Goal: Transaction & Acquisition: Purchase product/service

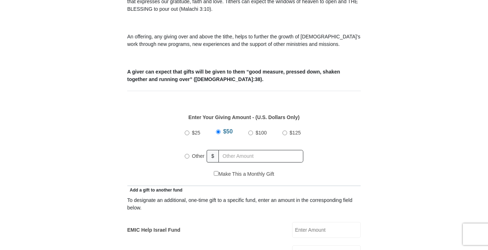
scroll to position [246, 0]
click at [256, 150] on input "text" at bounding box center [260, 156] width 85 height 13
radio input "true"
type input "205"
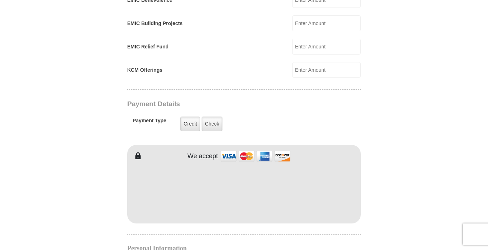
scroll to position [500, 0]
click at [218, 206] on iframe at bounding box center [243, 189] width 233 height 61
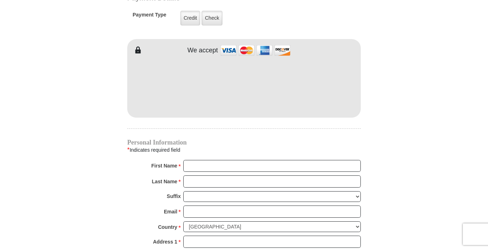
scroll to position [606, 0]
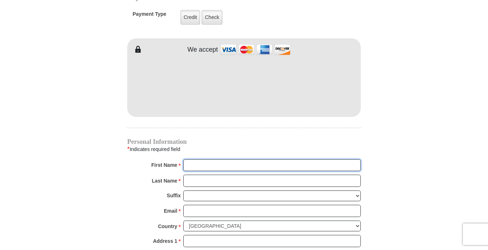
click at [266, 160] on input "First Name *" at bounding box center [271, 165] width 177 height 12
type input "[PERSON_NAME]"
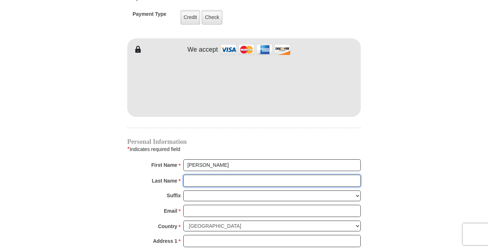
click at [237, 175] on input "Last Name *" at bounding box center [271, 181] width 177 height 12
type input "[PERSON_NAME]"
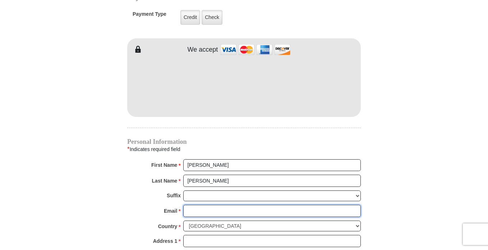
click at [225, 205] on input "Email *" at bounding box center [271, 211] width 177 height 12
type input "[EMAIL_ADDRESS][DOMAIN_NAME]"
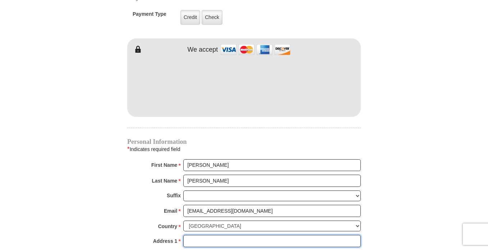
type input "[STREET_ADDRESS]"
type input "Deltona"
select select "FL"
type input "32738"
type input "4073147577"
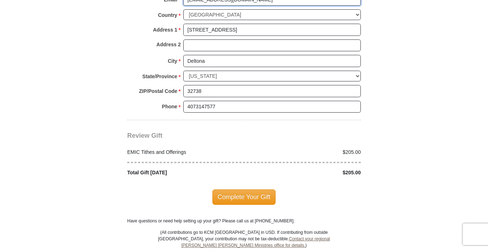
scroll to position [820, 0]
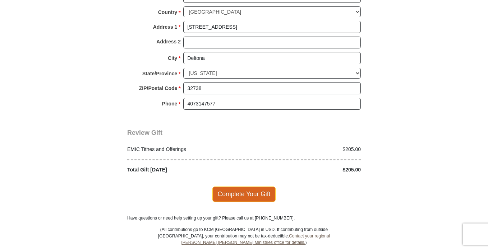
click at [262, 189] on span "Complete Your Gift" at bounding box center [244, 194] width 64 height 15
